Goal: Check status

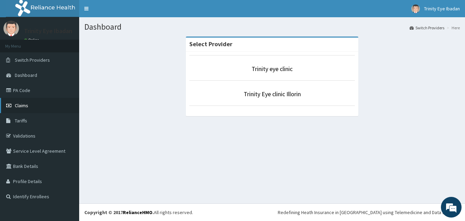
click at [38, 107] on link "Claims" at bounding box center [39, 105] width 79 height 15
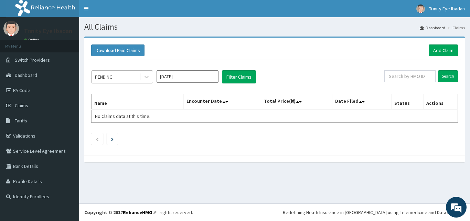
click at [125, 77] on div "PENDING" at bounding box center [116, 76] width 48 height 11
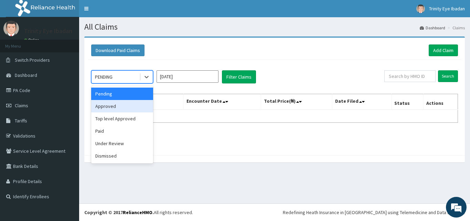
click at [126, 106] on div "Approved" at bounding box center [122, 106] width 62 height 12
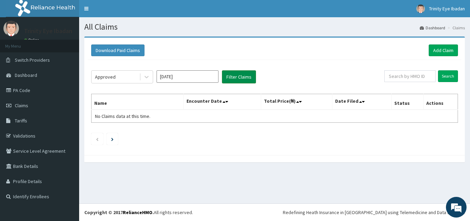
click at [242, 76] on button "Filter Claims" at bounding box center [239, 76] width 34 height 13
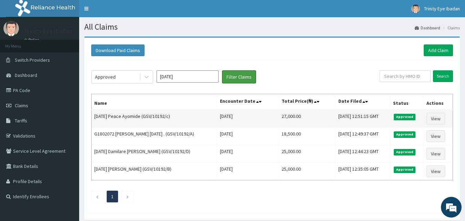
scroll to position [29, 0]
